Goal: Navigation & Orientation: Find specific page/section

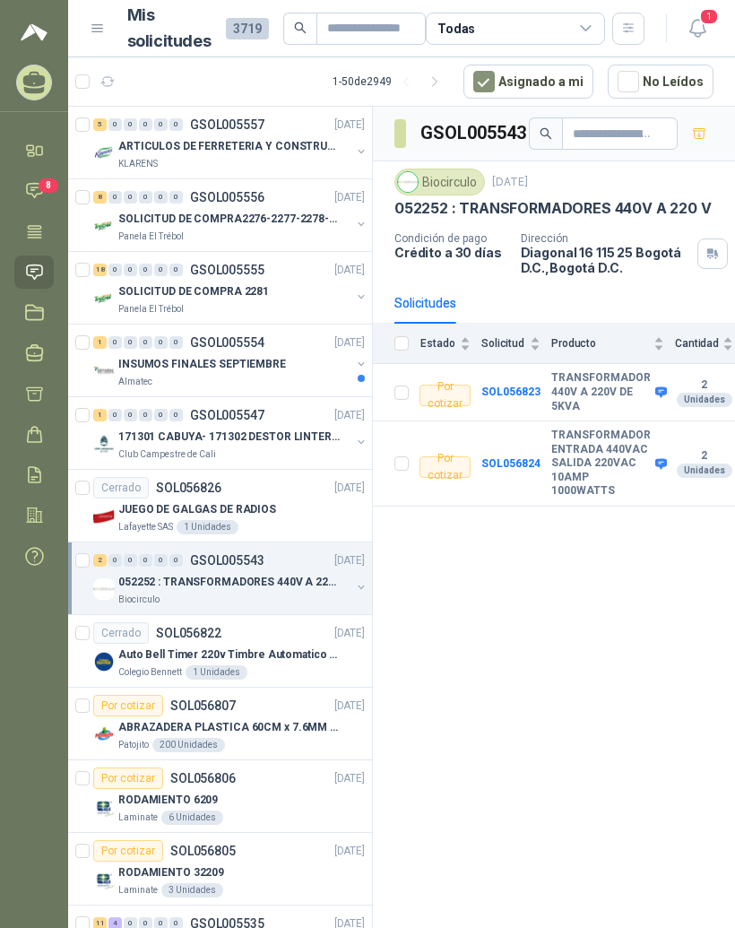
click at [223, 424] on div "1 0 0 0 0 0 GSOL005547 [DATE]" at bounding box center [230, 415] width 275 height 22
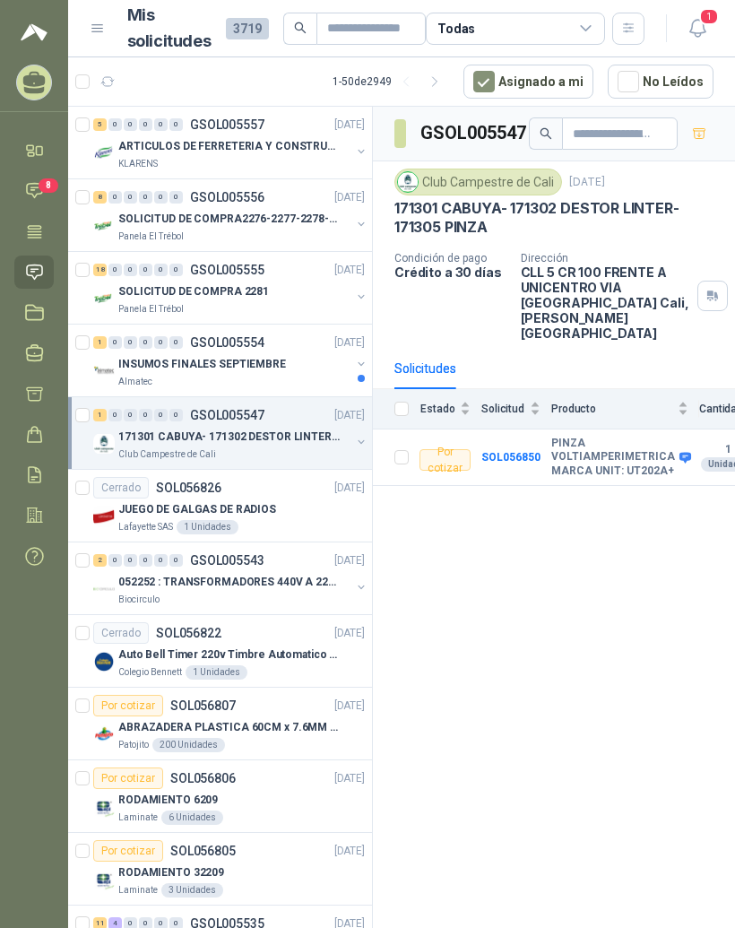
click at [255, 352] on div "1 0 0 0 0 0 GSOL005554 [DATE]" at bounding box center [230, 343] width 275 height 22
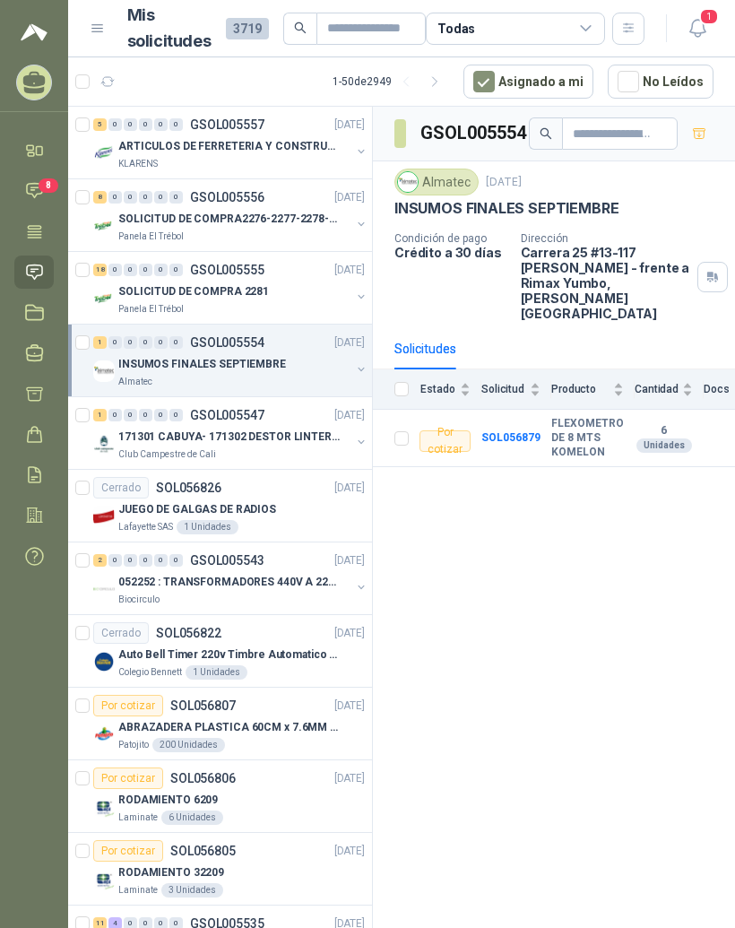
click at [229, 342] on p "GSOL005554" at bounding box center [227, 342] width 74 height 13
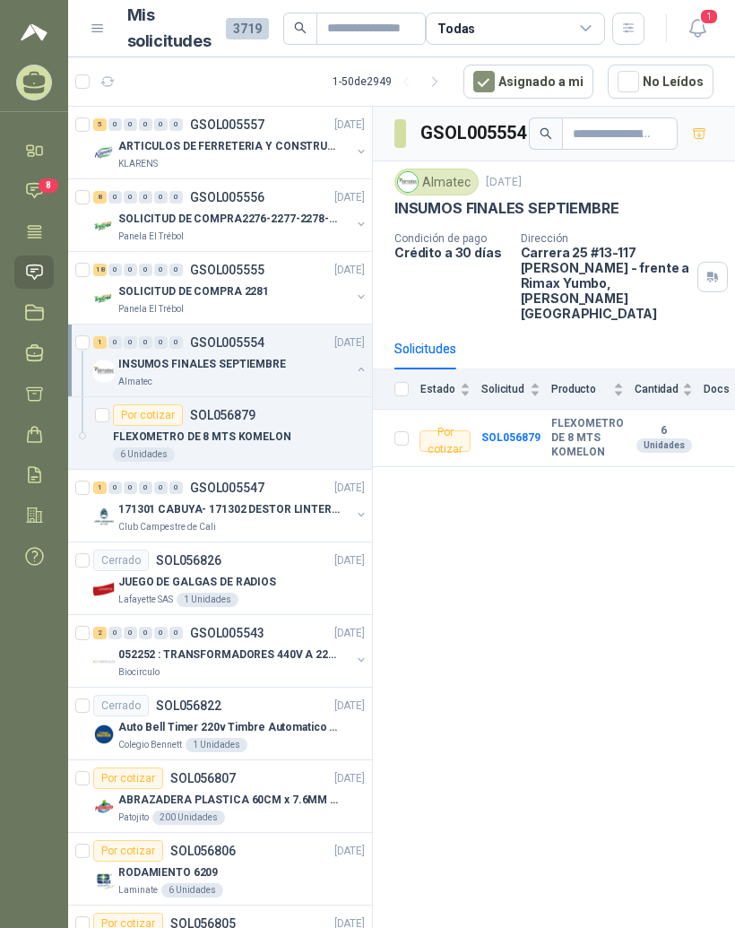
click at [289, 338] on div "1 0 0 0 0 0 GSOL005554 [DATE]" at bounding box center [230, 343] width 275 height 22
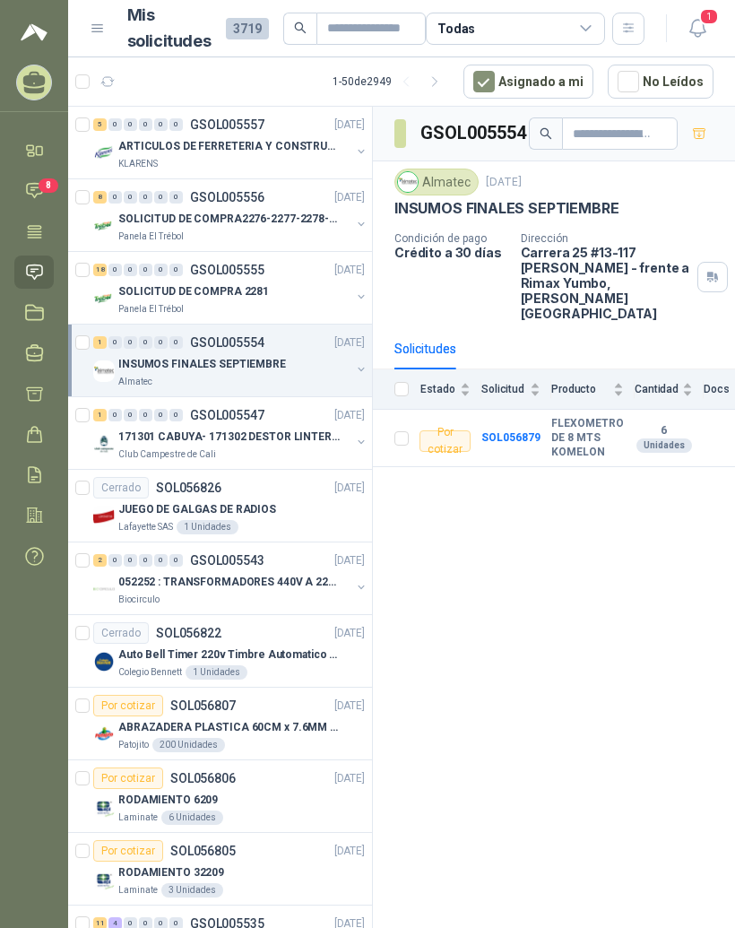
click at [275, 270] on div "18 0 0 0 0 0 GSOL005555 [DATE]" at bounding box center [230, 270] width 275 height 22
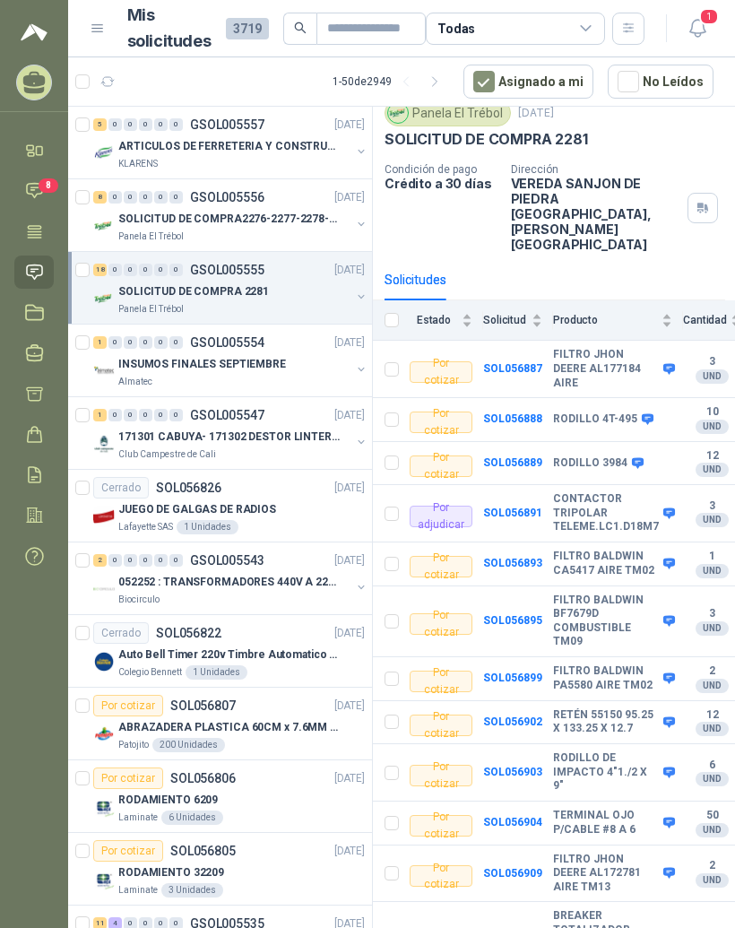
scroll to position [69, 11]
click at [439, 506] on div "Por adjudicar" at bounding box center [440, 517] width 63 height 22
click at [514, 507] on b "SOL056891" at bounding box center [511, 513] width 59 height 13
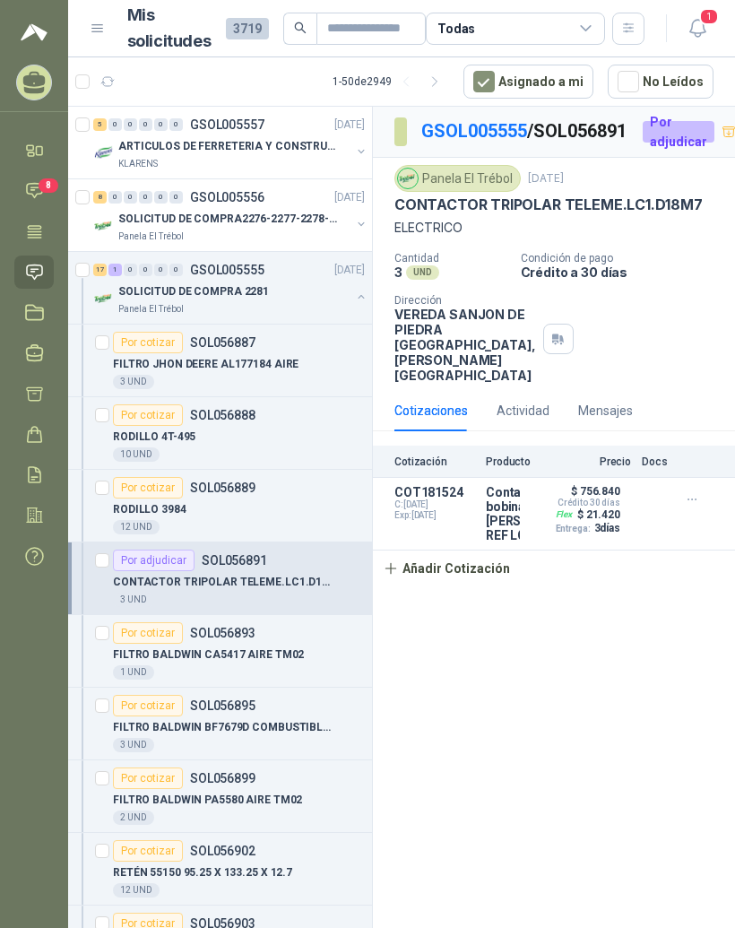
click at [488, 135] on link "GSOL005555" at bounding box center [474, 131] width 106 height 22
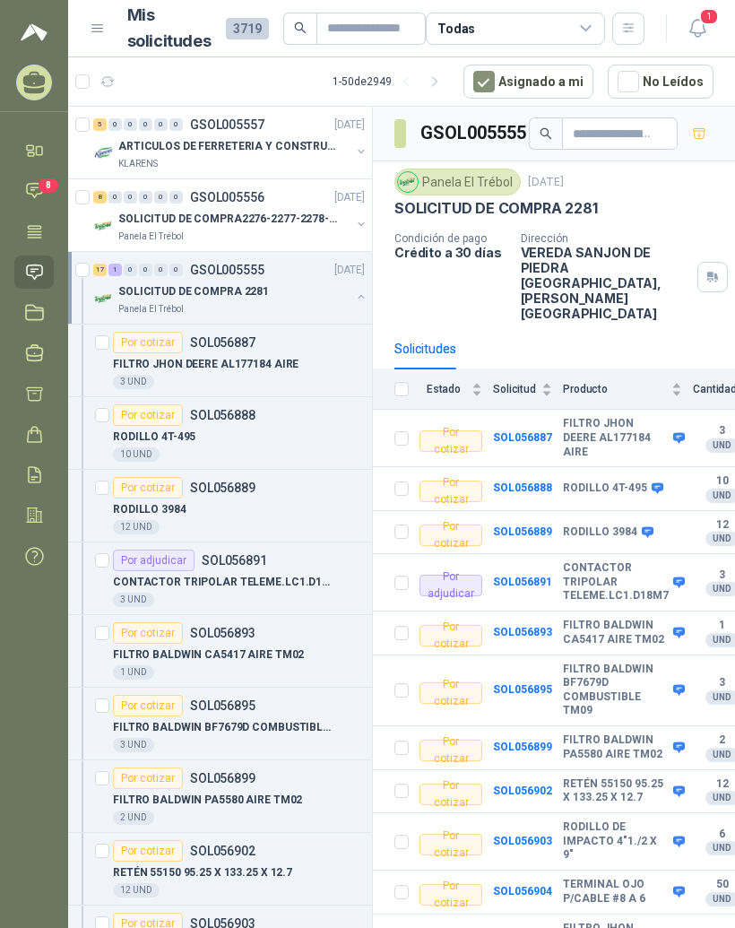
click at [105, 119] on div "5" at bounding box center [99, 124] width 13 height 13
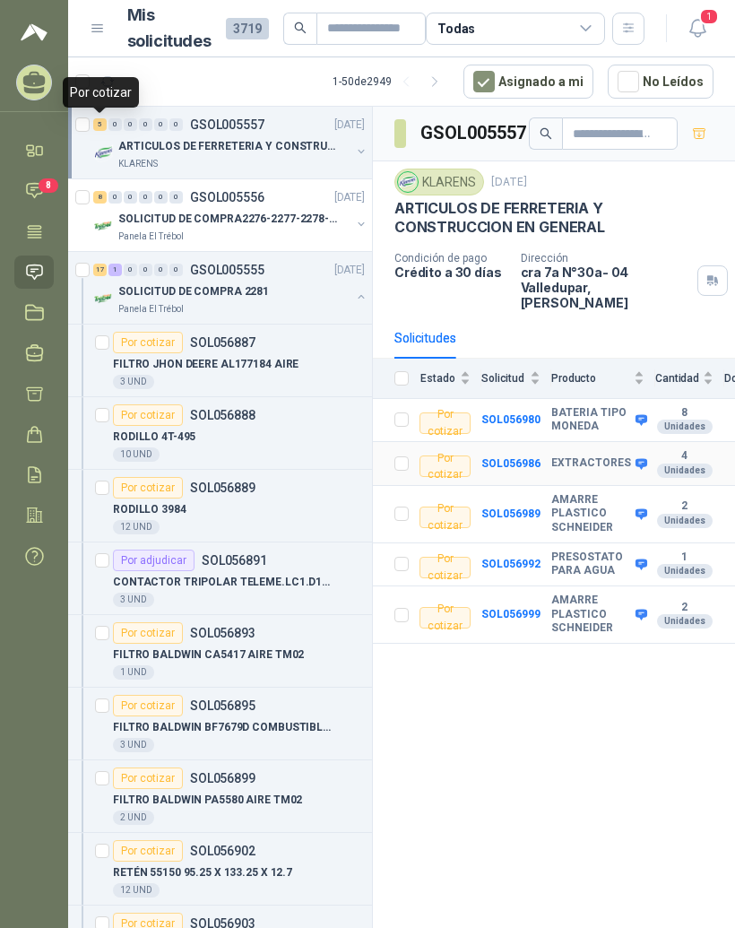
click at [563, 456] on b "EXTRACTORES" at bounding box center [592, 463] width 80 height 14
click at [567, 456] on b "EXTRACTORES" at bounding box center [592, 463] width 80 height 14
click at [534, 457] on b "SOL056986" at bounding box center [511, 463] width 59 height 13
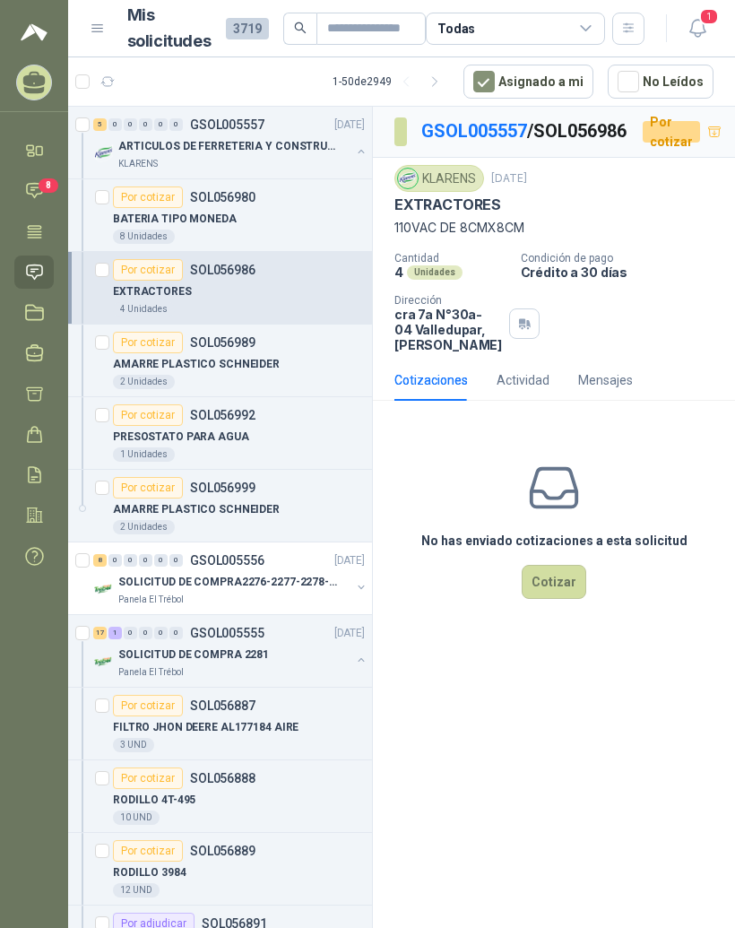
click at [267, 194] on div "Por cotizar SOL056980" at bounding box center [239, 198] width 252 height 22
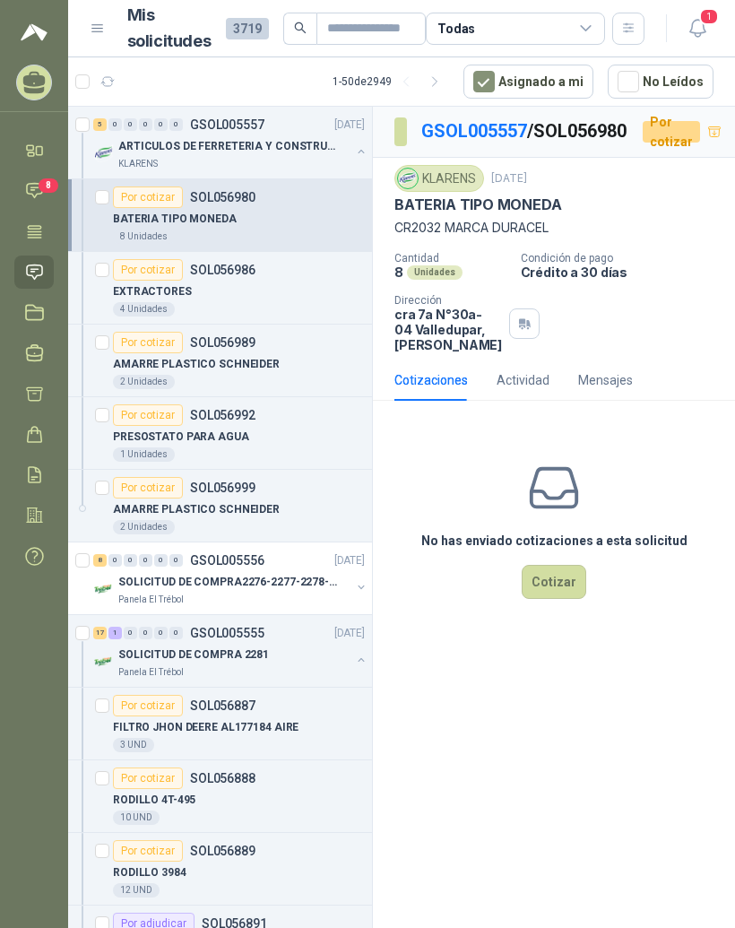
click at [115, 69] on button "button" at bounding box center [107, 81] width 29 height 29
click at [335, 132] on p "[DATE]" at bounding box center [350, 125] width 30 height 17
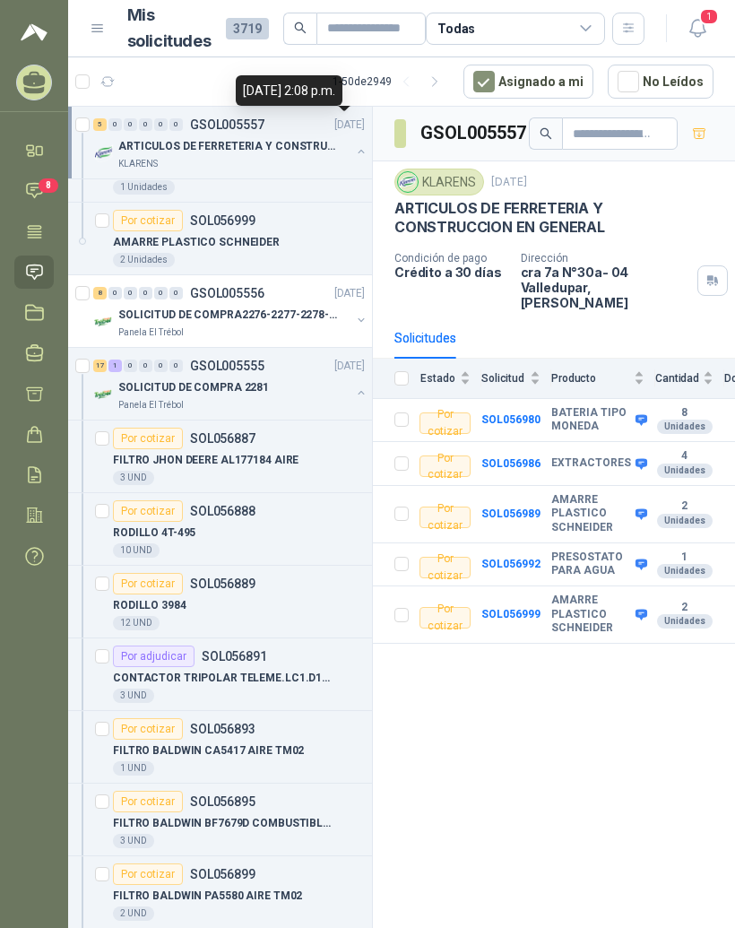
scroll to position [265, 0]
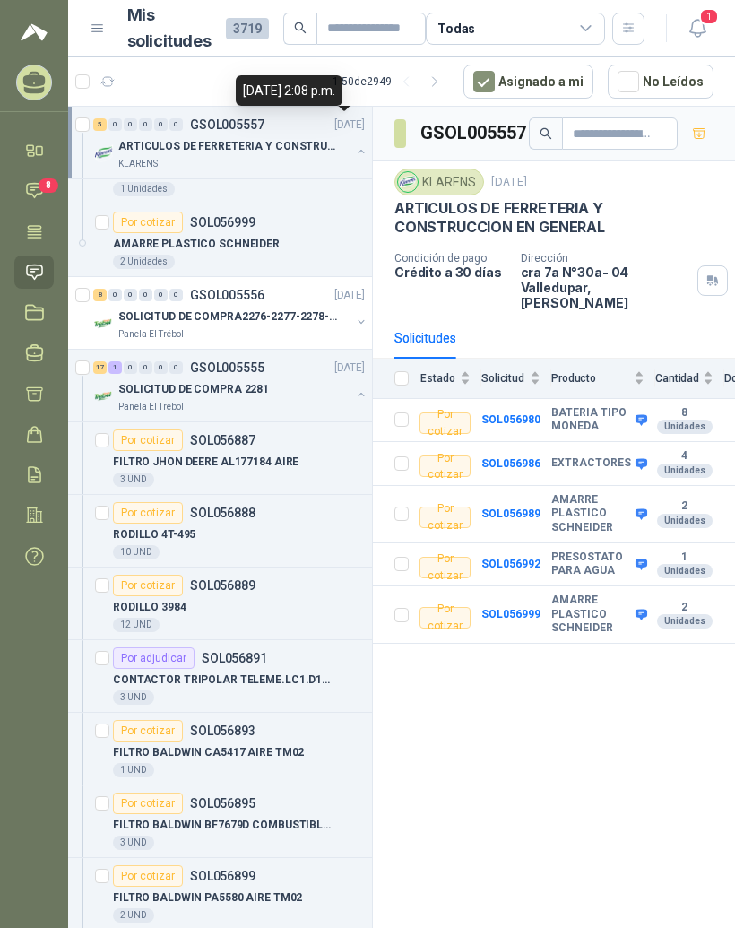
click at [333, 466] on div "FILTRO JHON DEERE AL177184 AIRE" at bounding box center [239, 462] width 252 height 22
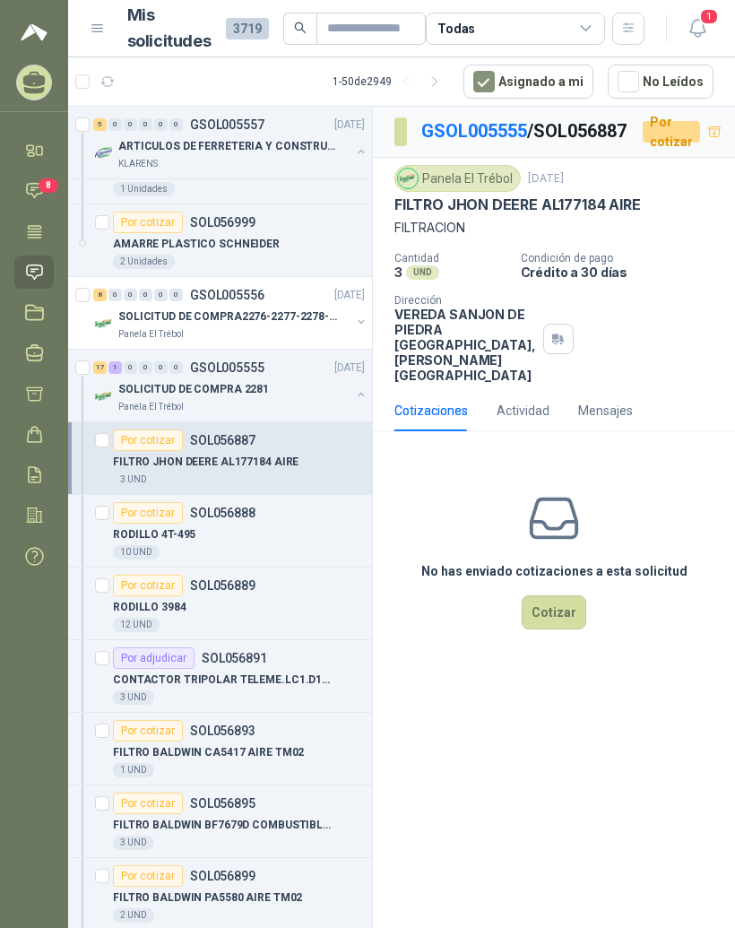
click at [323, 538] on div "RODILLO 4T-495" at bounding box center [239, 535] width 252 height 22
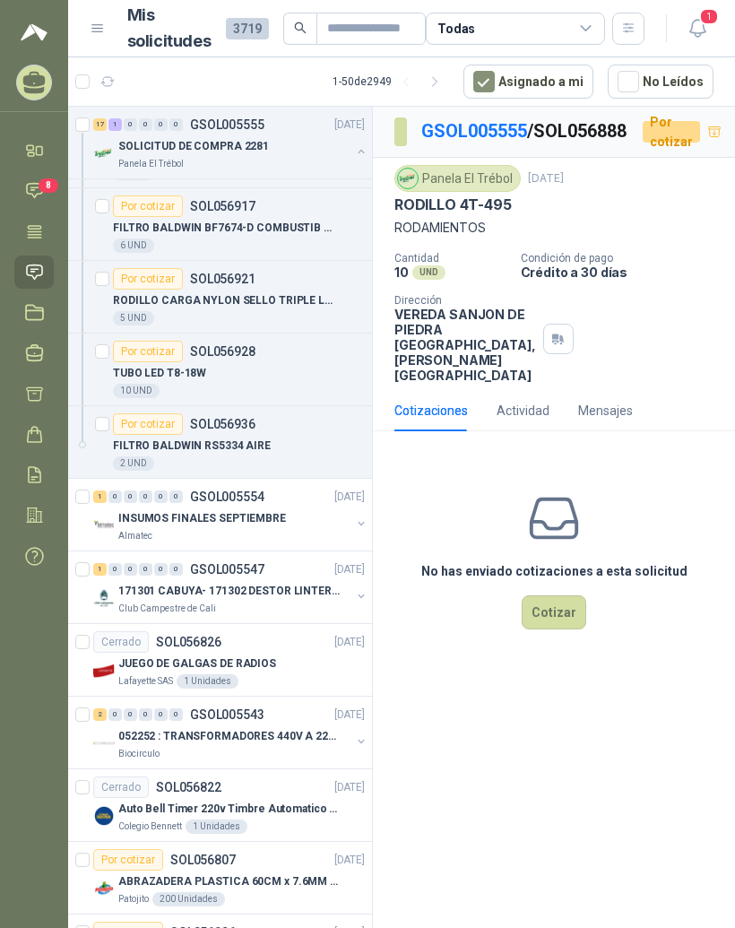
scroll to position [1516, 0]
click at [320, 516] on div "INSUMOS FINALES SEPTIEMBRE" at bounding box center [234, 519] width 232 height 22
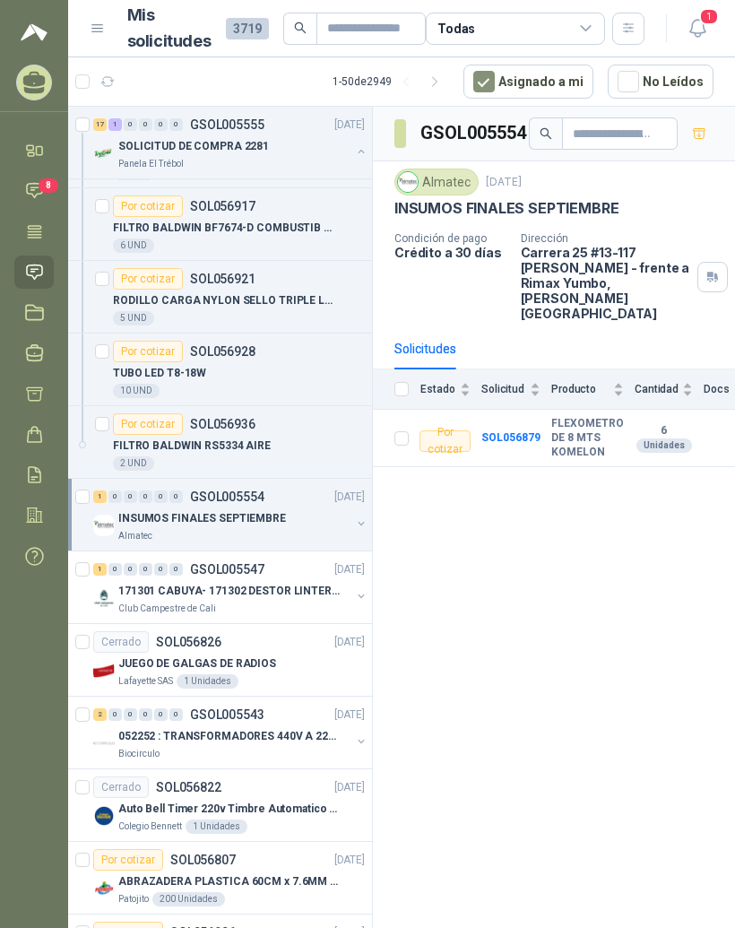
scroll to position [1549, 0]
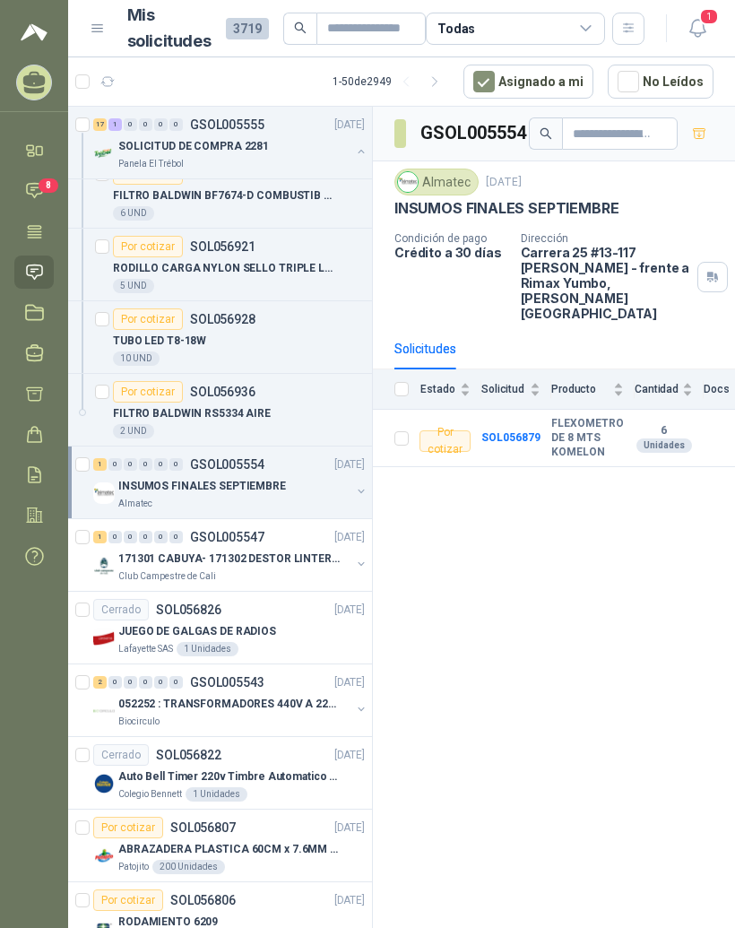
click at [335, 537] on p "[DATE]" at bounding box center [350, 537] width 30 height 17
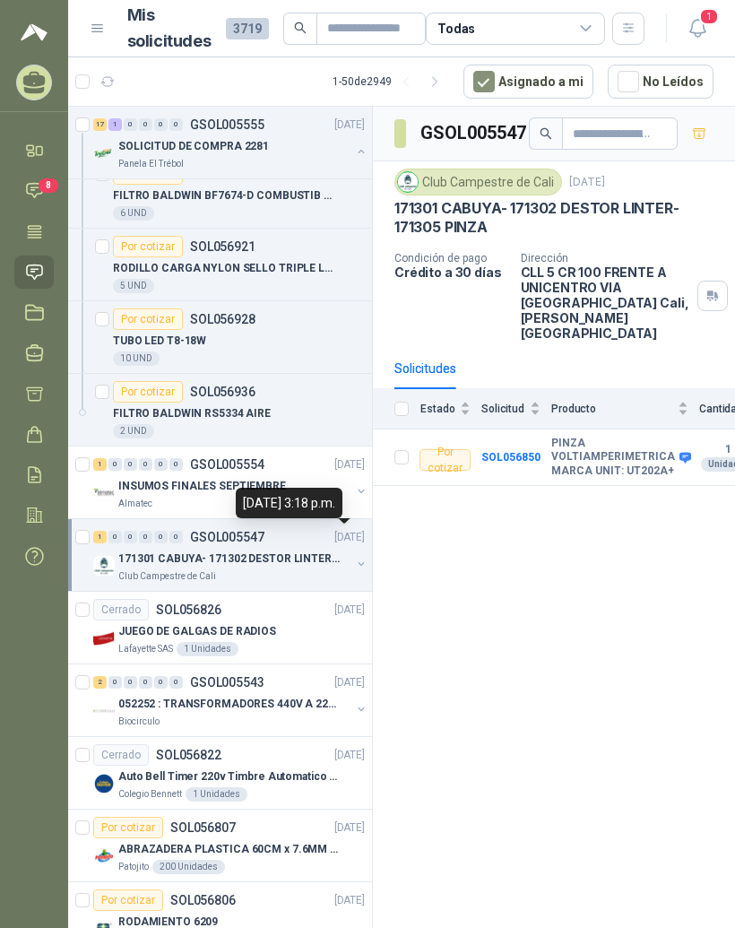
click at [291, 622] on div "JUEGO DE GALGAS DE RADIOS" at bounding box center [241, 632] width 247 height 22
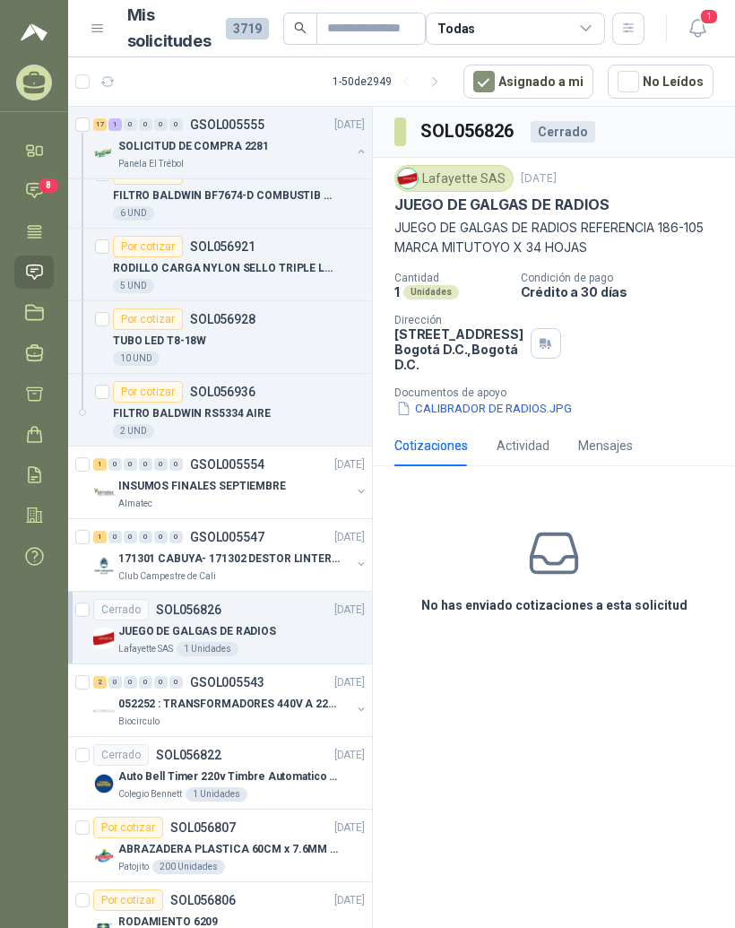
click at [291, 697] on p "052252 : TRANSFORMADORES 440V A 220 V" at bounding box center [229, 704] width 223 height 17
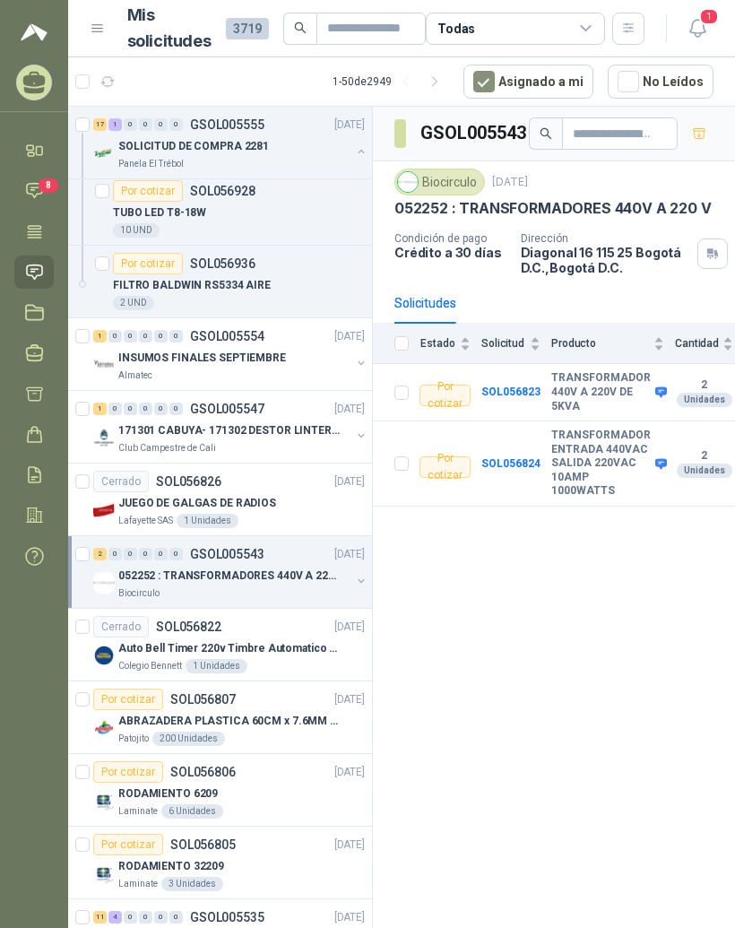
scroll to position [1683, 0]
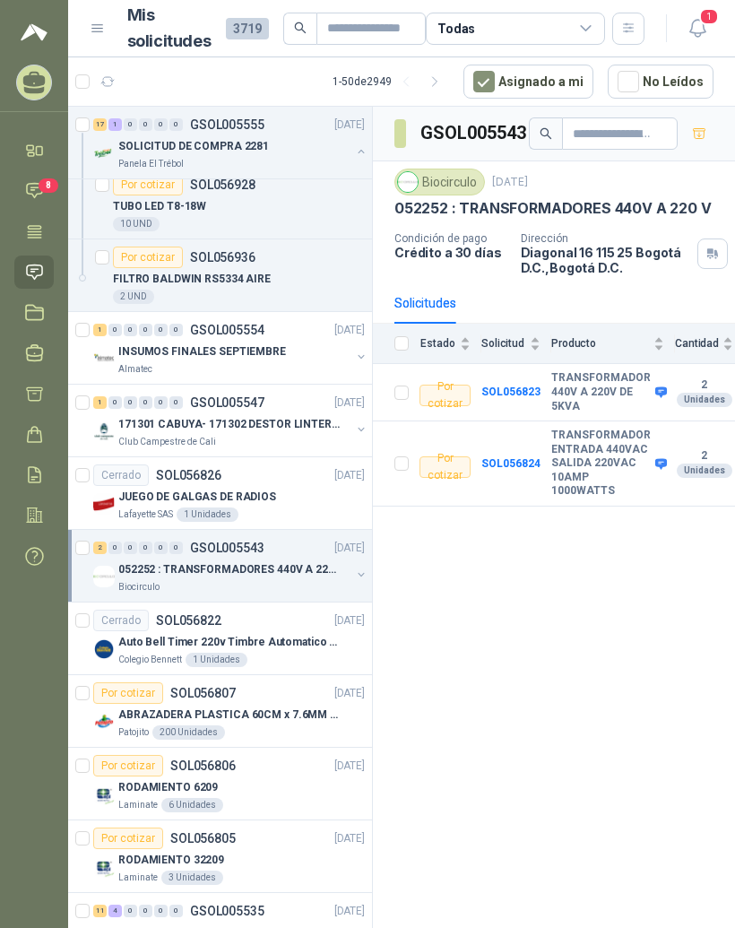
click at [317, 641] on p "Auto Bell Timer 220v Timbre Automatico Para Colegios, Indust" at bounding box center [229, 642] width 223 height 17
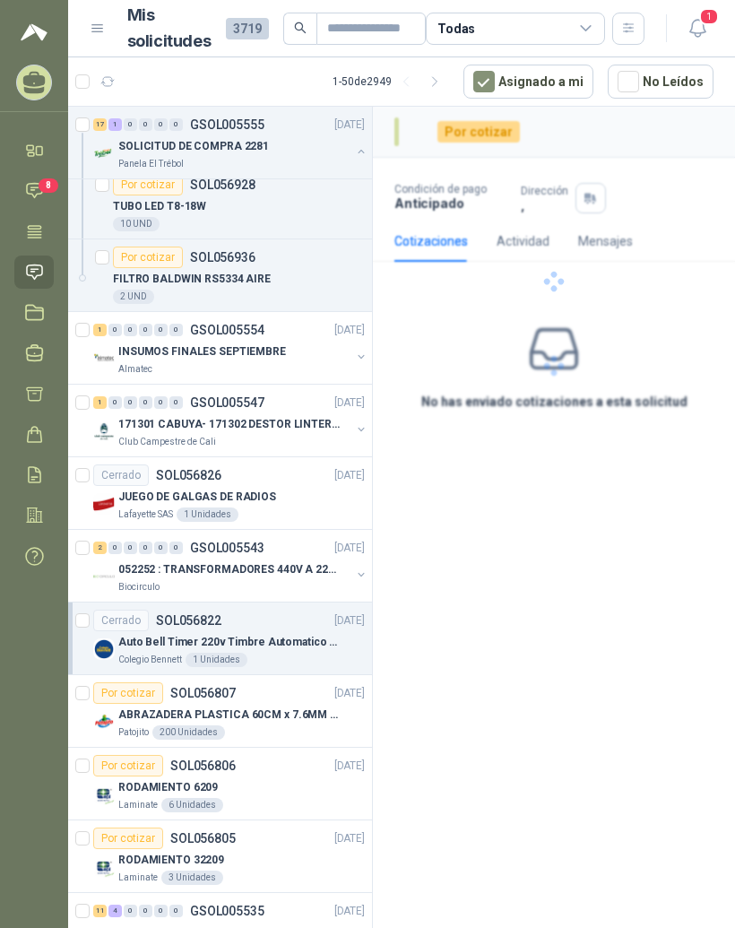
click at [317, 642] on p "Auto Bell Timer 220v Timbre Automatico Para Colegios, Indust" at bounding box center [229, 642] width 223 height 17
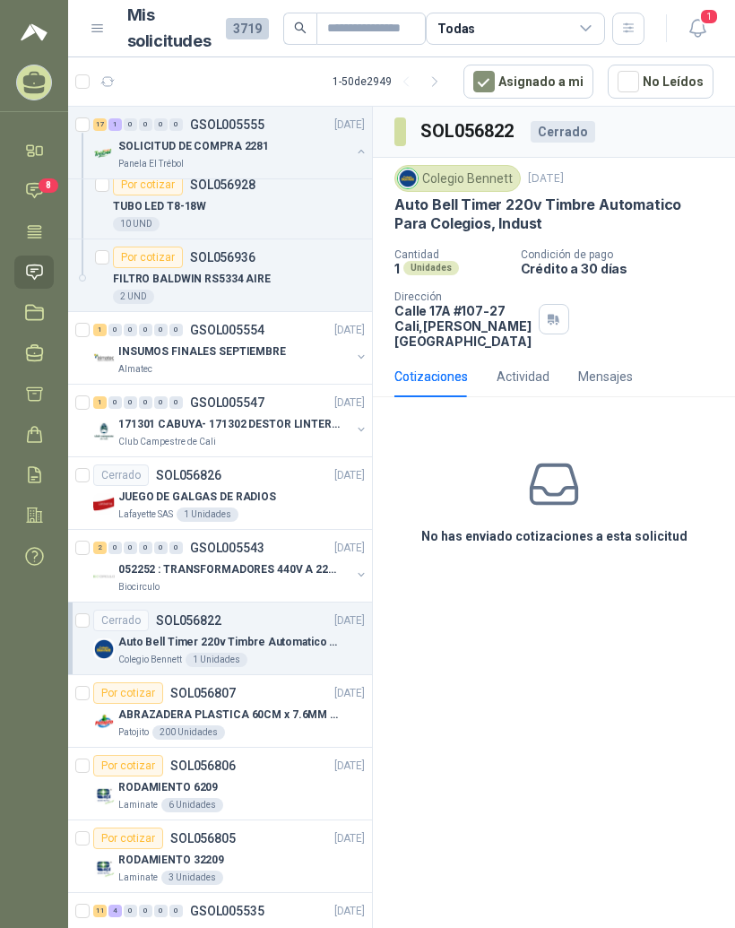
click at [298, 723] on div "ABRAZADERA PLASTICA 60CM x 7.6MM ANCHA" at bounding box center [241, 715] width 247 height 22
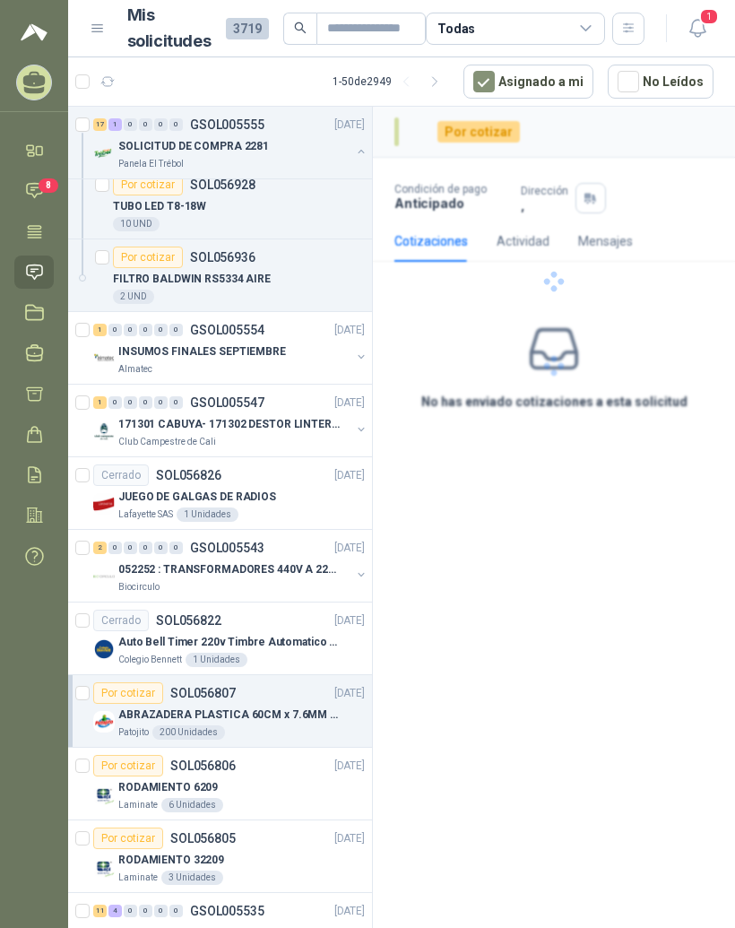
click at [314, 715] on p "ABRAZADERA PLASTICA 60CM x 7.6MM ANCHA" at bounding box center [229, 715] width 223 height 17
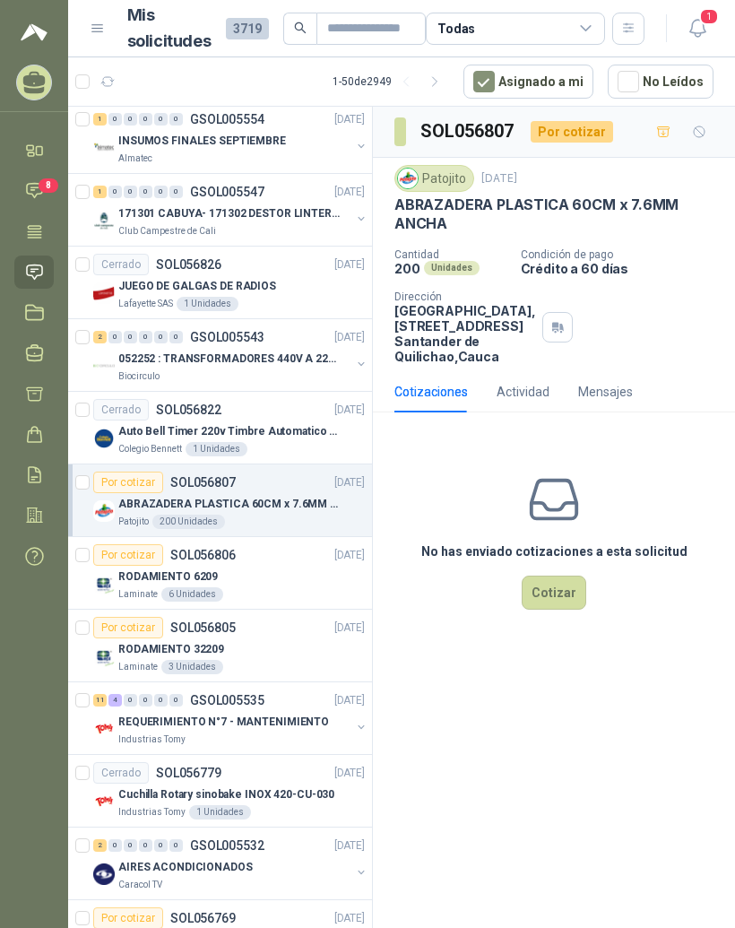
scroll to position [1895, 0]
click at [300, 726] on p "REQUERIMIENTO N°7 - MANTENIMIENTO" at bounding box center [223, 721] width 211 height 17
